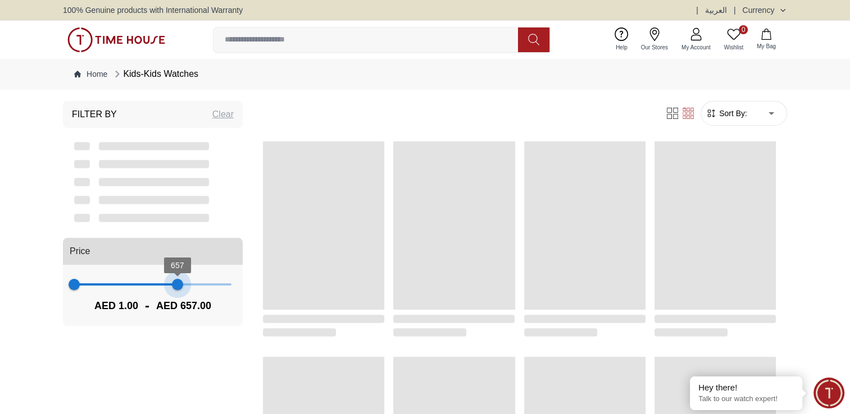
type input "***"
drag, startPoint x: 227, startPoint y: 284, endPoint x: 162, endPoint y: 286, distance: 65.7
click at [162, 286] on span "558" at bounding box center [161, 284] width 11 height 11
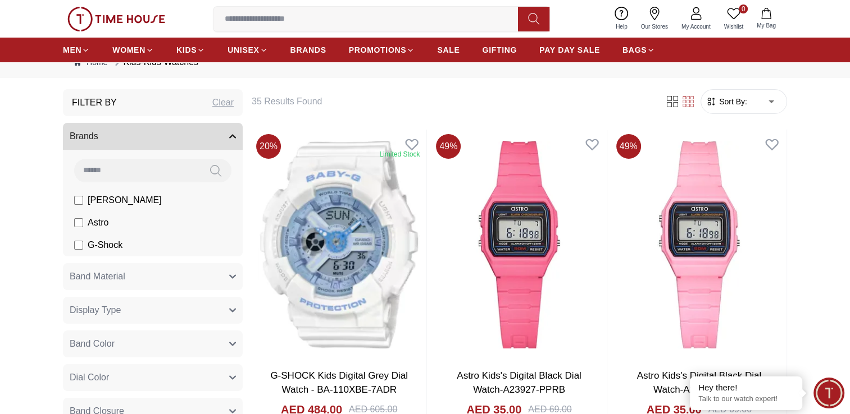
scroll to position [56, 0]
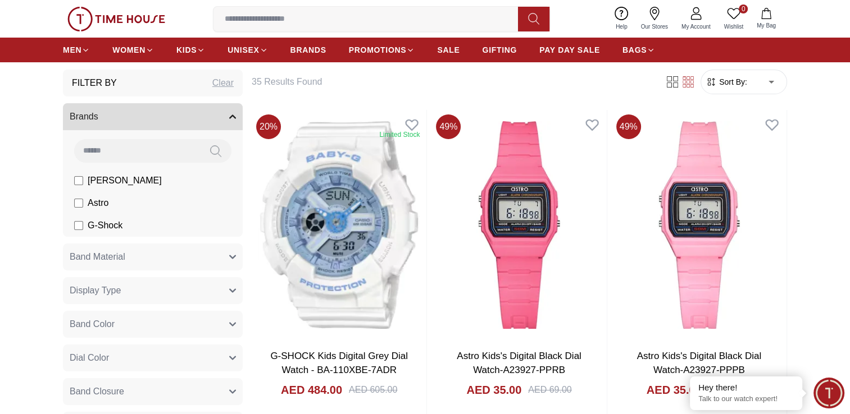
click at [232, 255] on icon "button" at bounding box center [232, 257] width 7 height 7
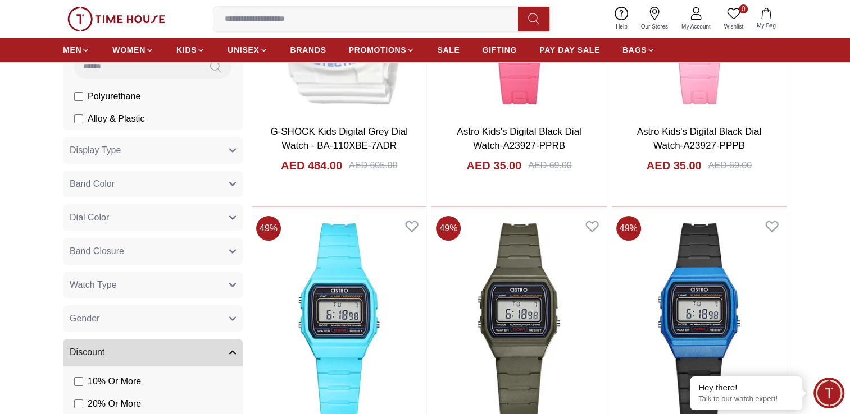
scroll to position [0, 0]
